Goal: Find specific page/section: Find specific page/section

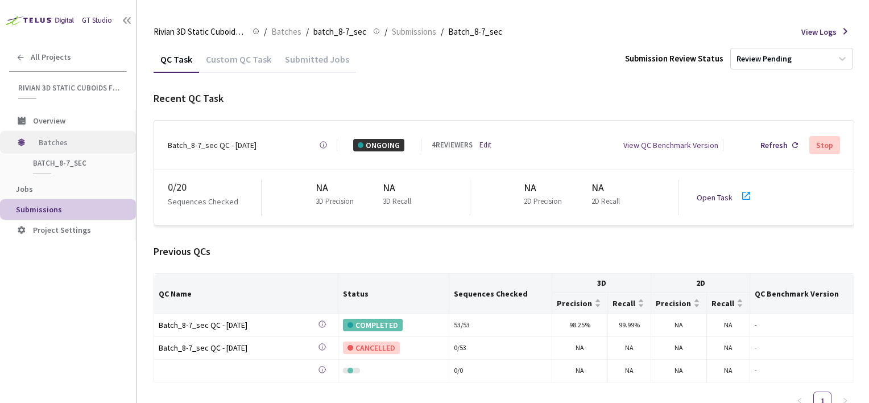
click at [61, 143] on span "Batches" at bounding box center [78, 142] width 78 height 23
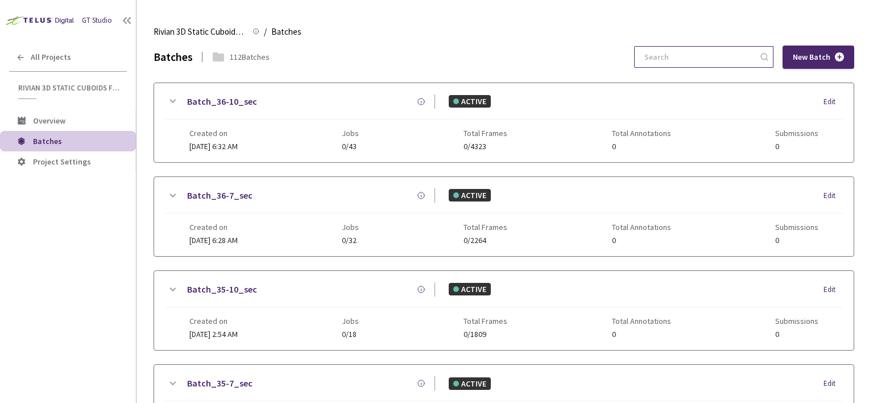
click at [711, 57] on input at bounding box center [698, 57] width 121 height 20
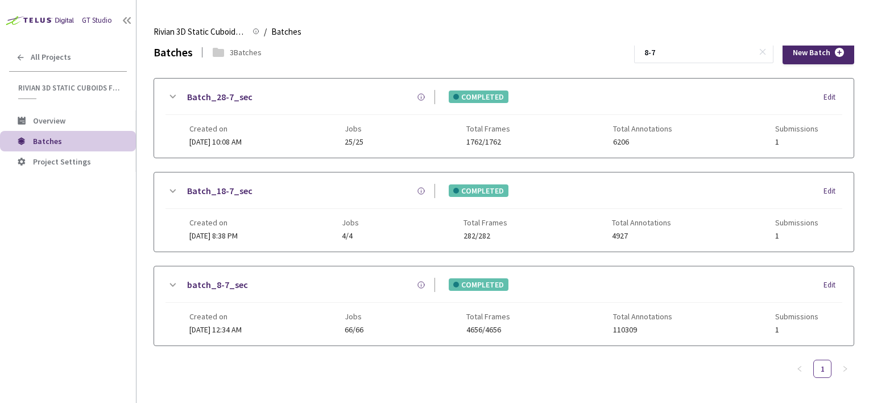
type input "8-7"
click at [238, 328] on span "[DATE] 12:34 AM" at bounding box center [215, 329] width 52 height 10
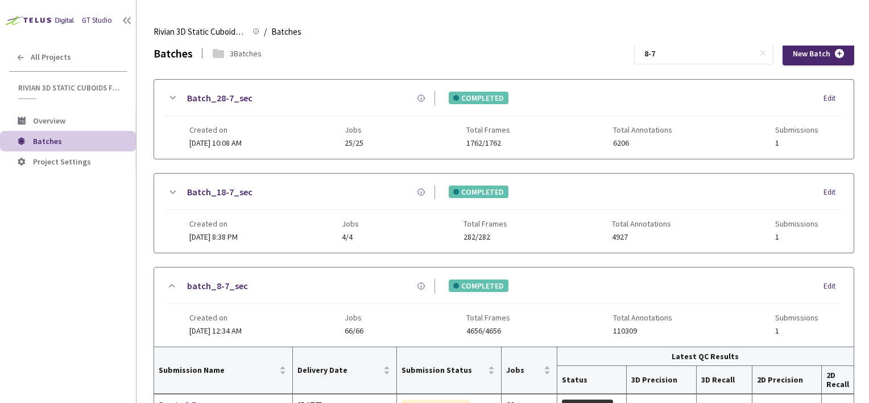
scroll to position [0, 0]
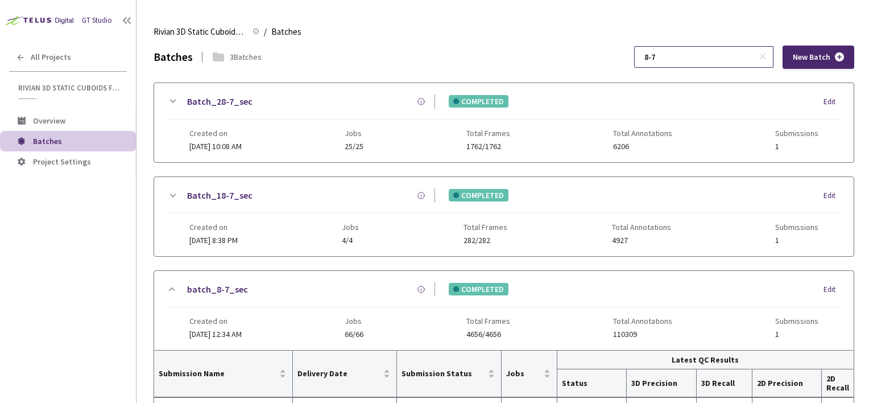
click at [694, 55] on input "8-7" at bounding box center [698, 57] width 121 height 20
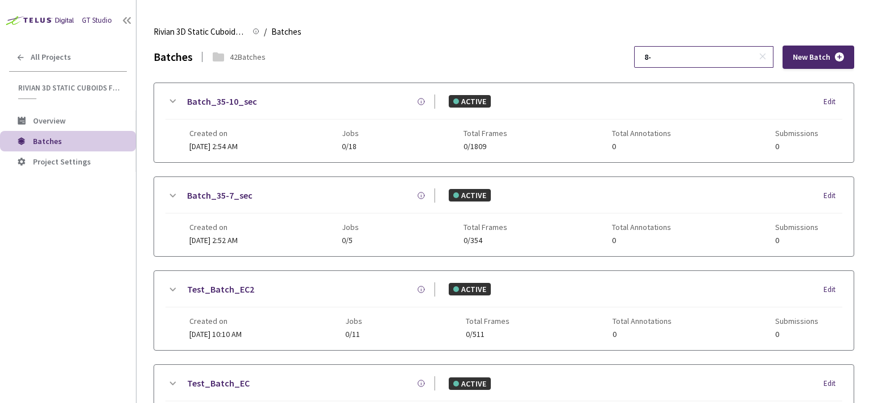
type input "8"
type input "9"
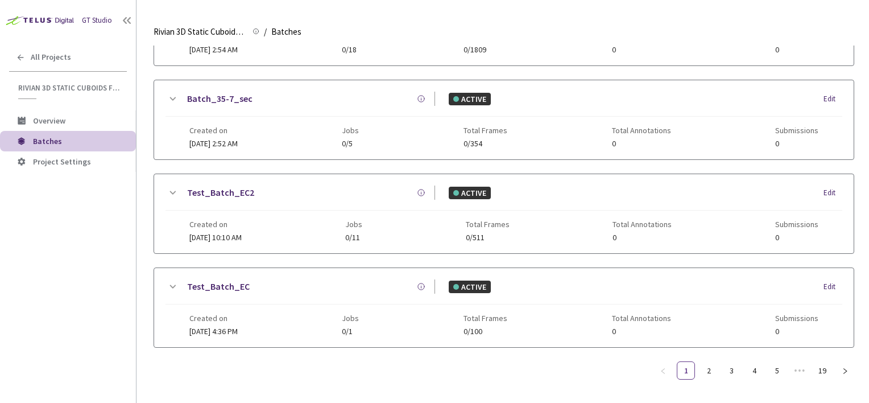
scroll to position [285, 0]
